Goal: Information Seeking & Learning: Compare options

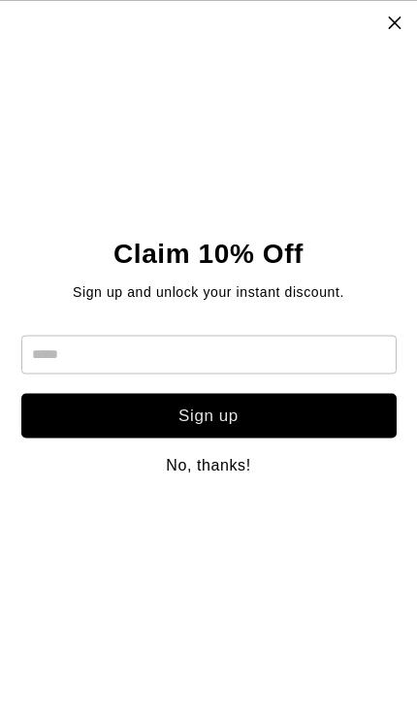
click at [403, 25] on icon at bounding box center [395, 23] width 17 height 16
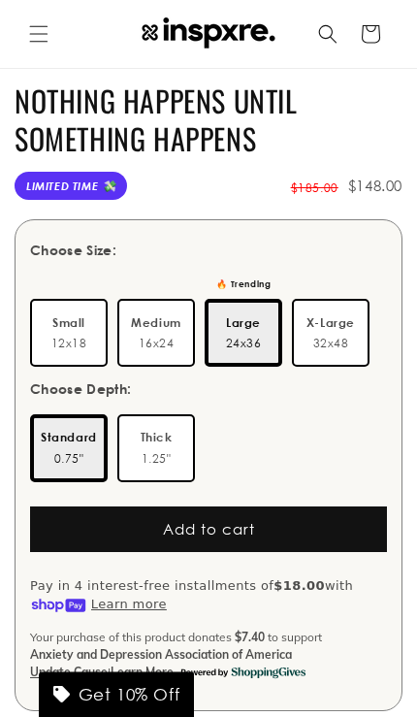
scroll to position [444, 0]
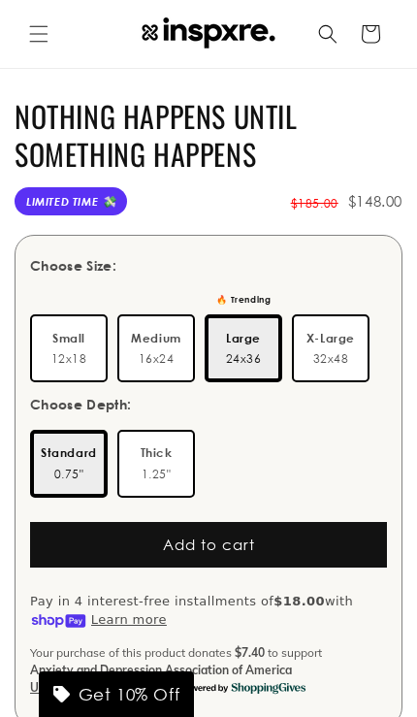
click at [176, 498] on label "Thick 1.25"" at bounding box center [156, 464] width 78 height 68
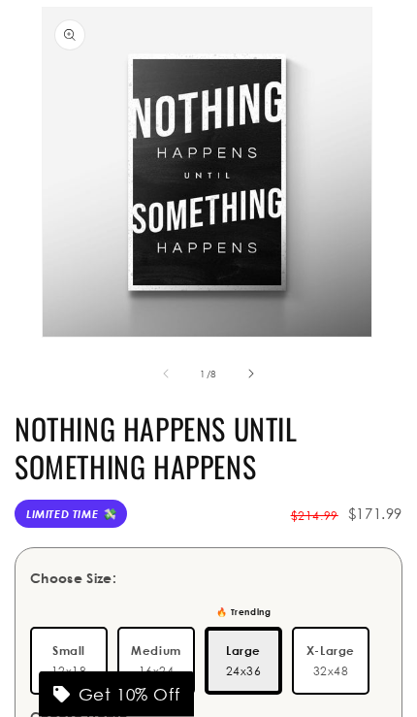
scroll to position [132, 0]
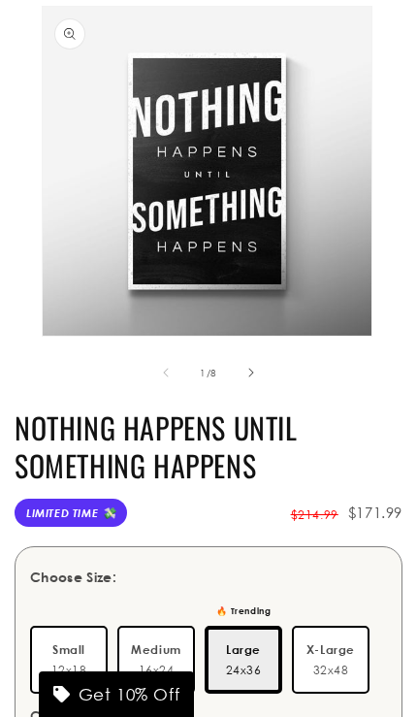
click at [244, 394] on button "Slide right" at bounding box center [251, 372] width 43 height 43
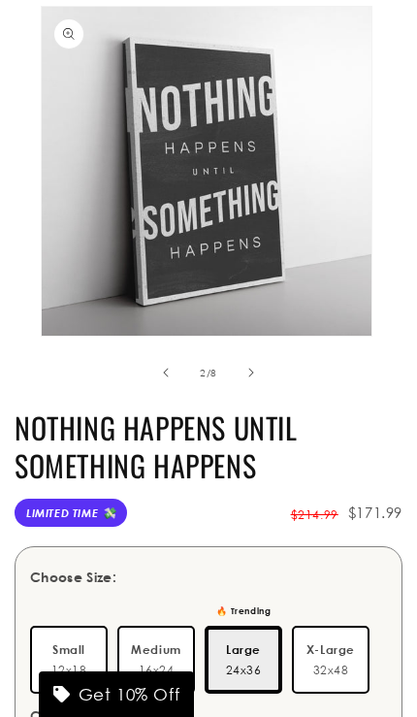
click at [233, 394] on button "Slide right" at bounding box center [251, 372] width 43 height 43
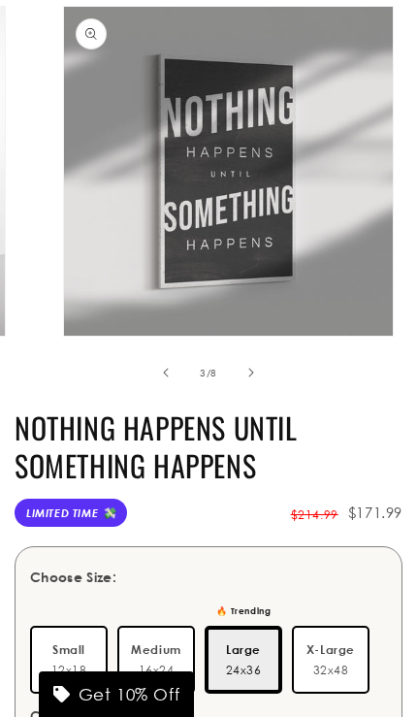
scroll to position [0, 776]
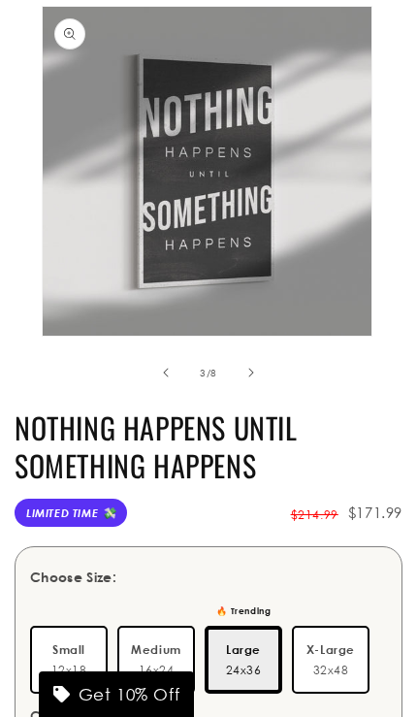
click at [245, 394] on button "Slide right" at bounding box center [251, 372] width 43 height 43
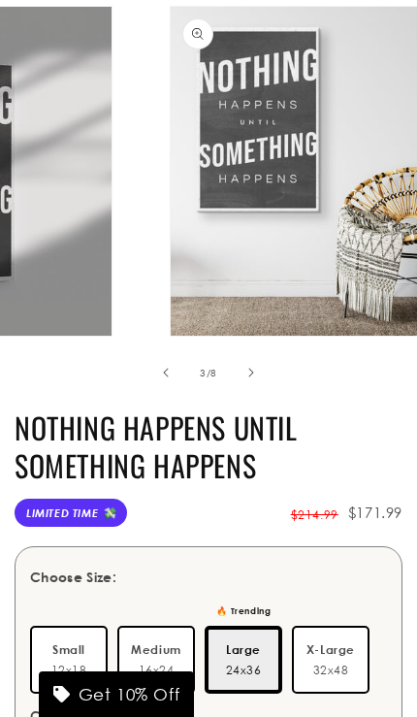
scroll to position [0, 1165]
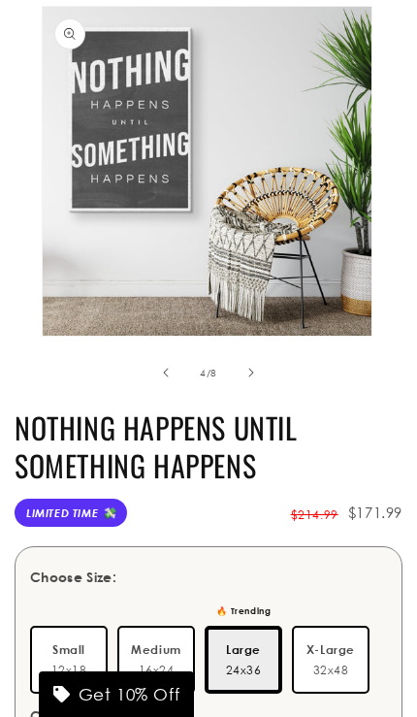
click at [266, 394] on button "Slide right" at bounding box center [251, 372] width 43 height 43
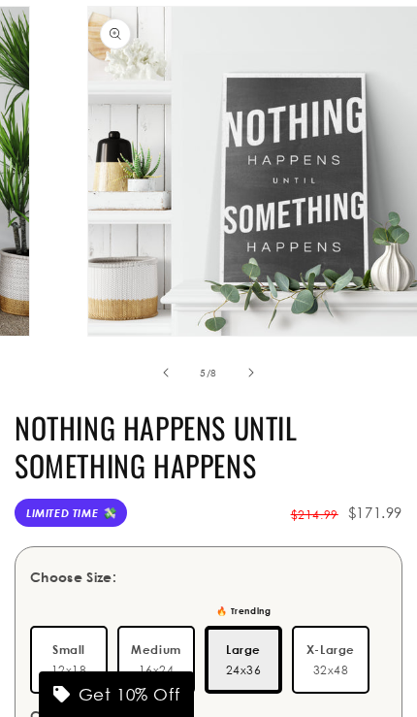
scroll to position [0, 1553]
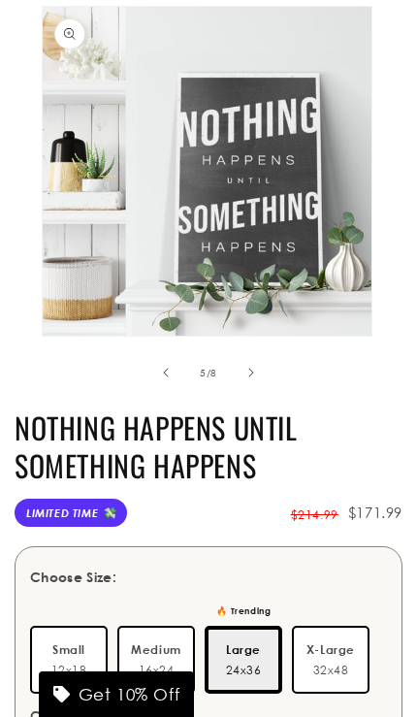
click at [267, 394] on button "Slide right" at bounding box center [251, 372] width 43 height 43
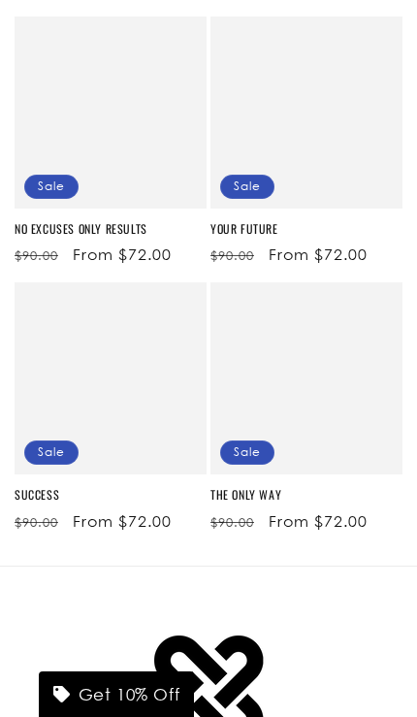
scroll to position [2032, 0]
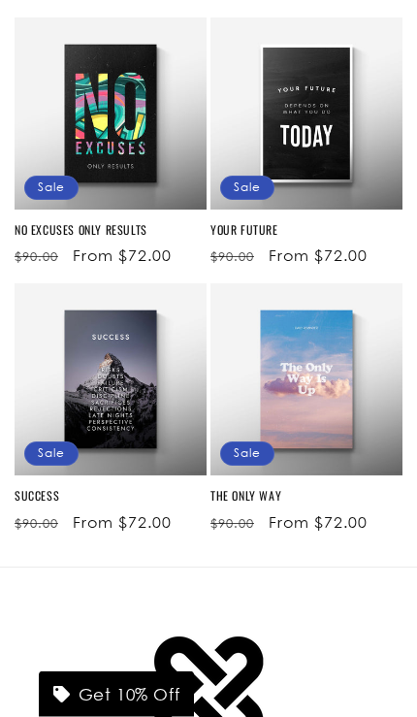
click at [387, 222] on link "YOUR FUTURE" at bounding box center [307, 230] width 192 height 16
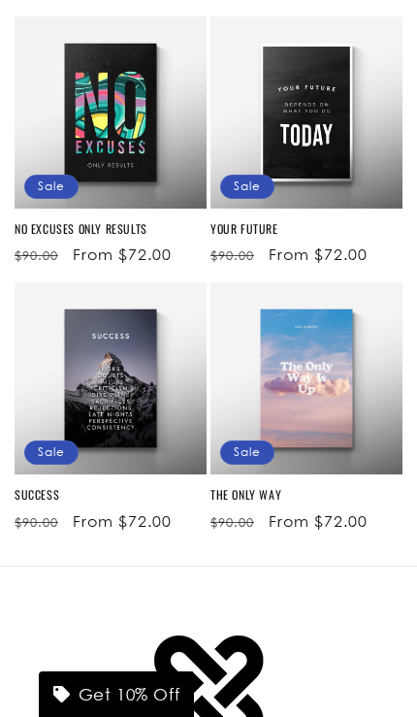
click at [106, 487] on link "SUCCESS" at bounding box center [111, 495] width 192 height 16
